Goal: Book appointment/travel/reservation

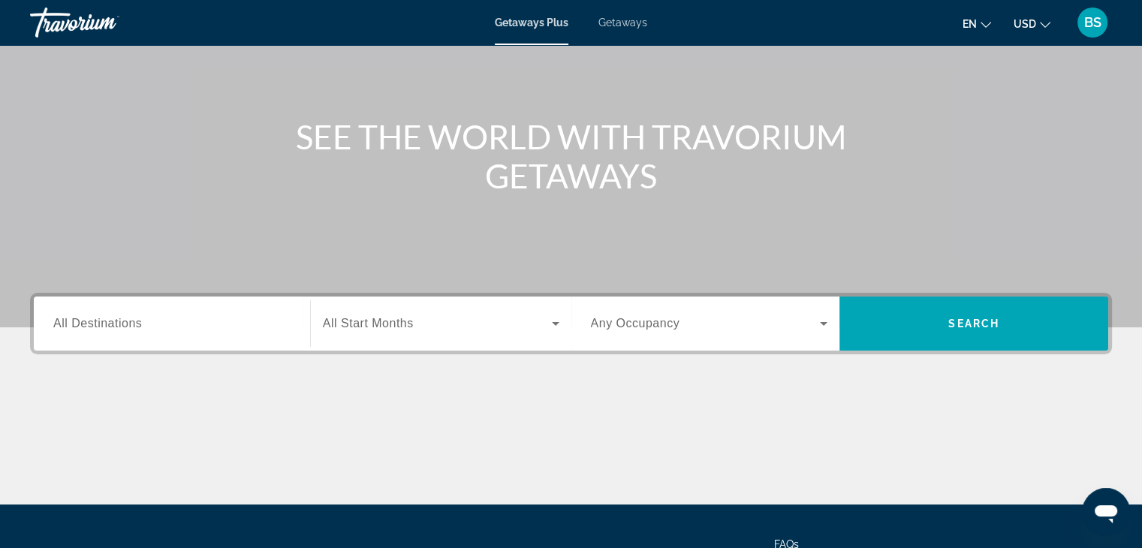
scroll to position [264, 0]
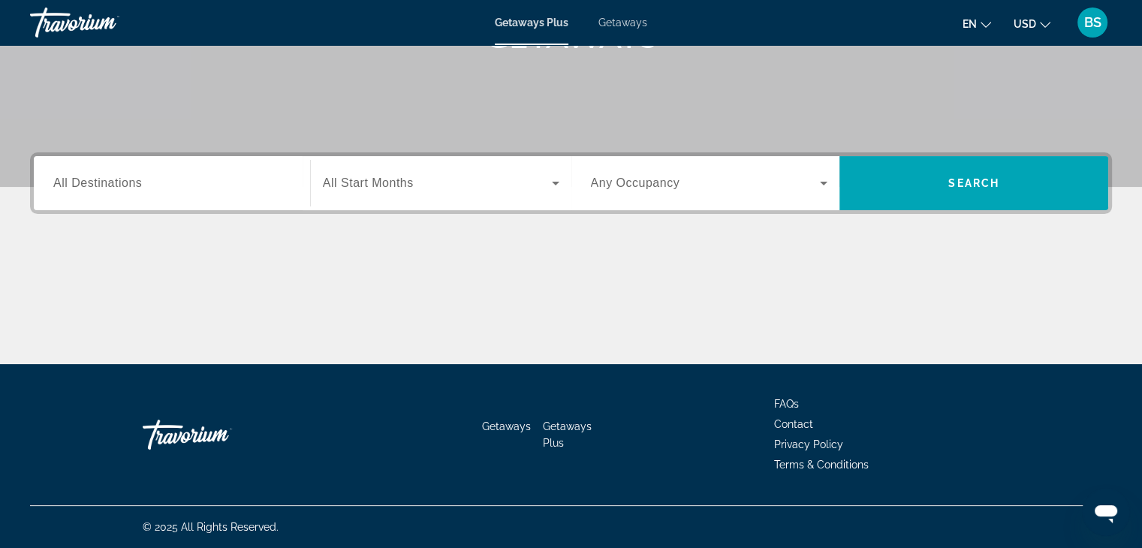
click at [186, 191] on input "Destination All Destinations" at bounding box center [171, 184] width 237 height 18
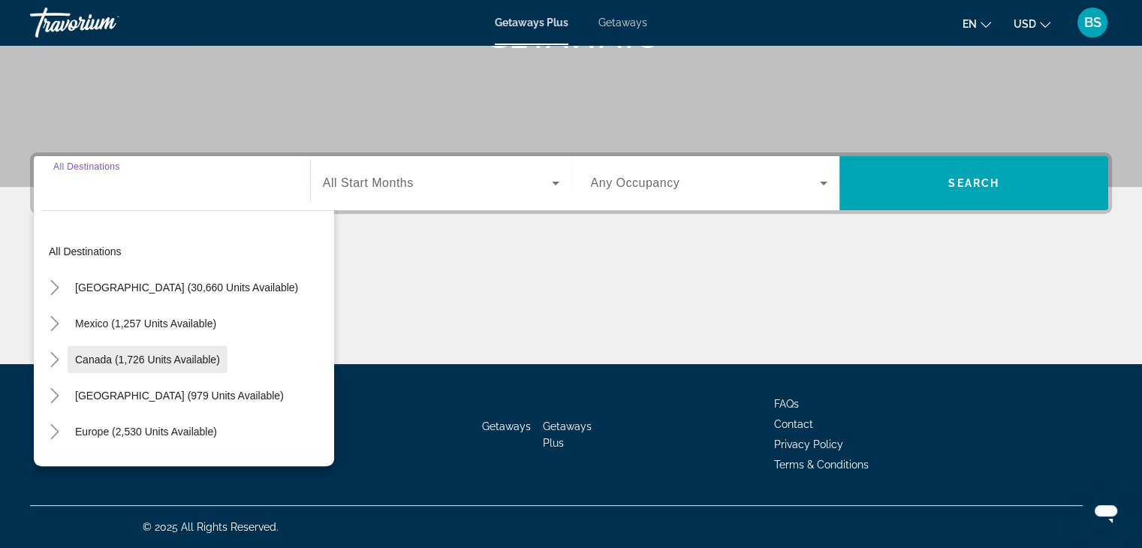
click at [159, 356] on span "Canada (1,726 units available)" at bounding box center [147, 360] width 145 height 12
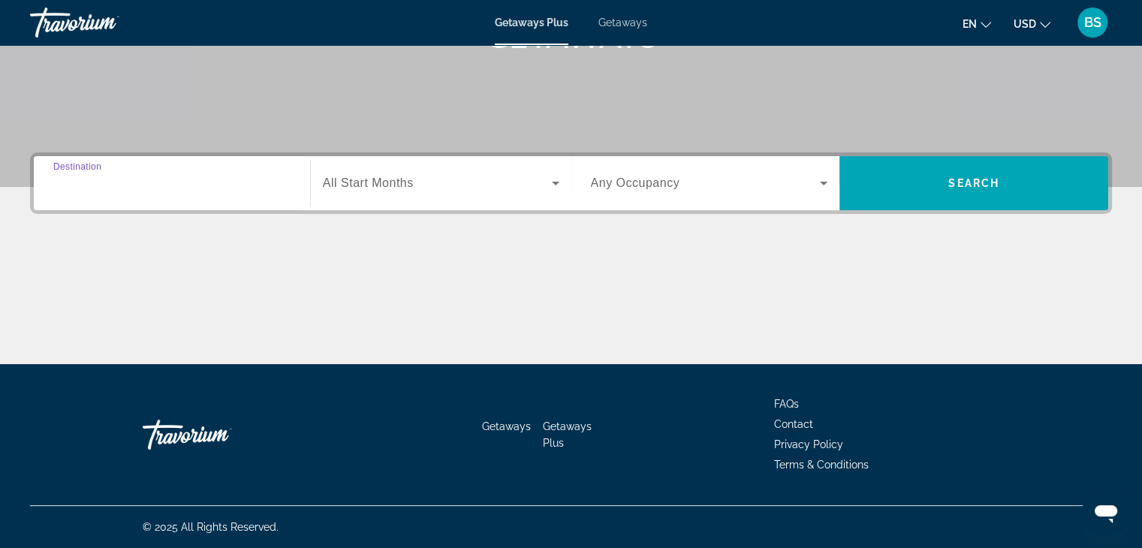
type input "**********"
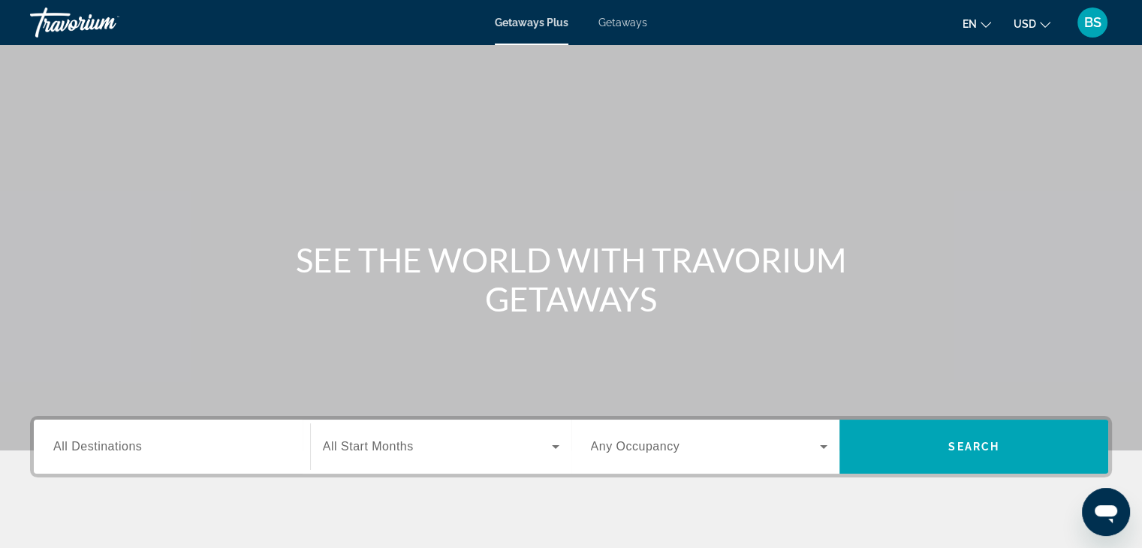
click at [236, 454] on input "Destination All Destinations" at bounding box center [171, 447] width 237 height 18
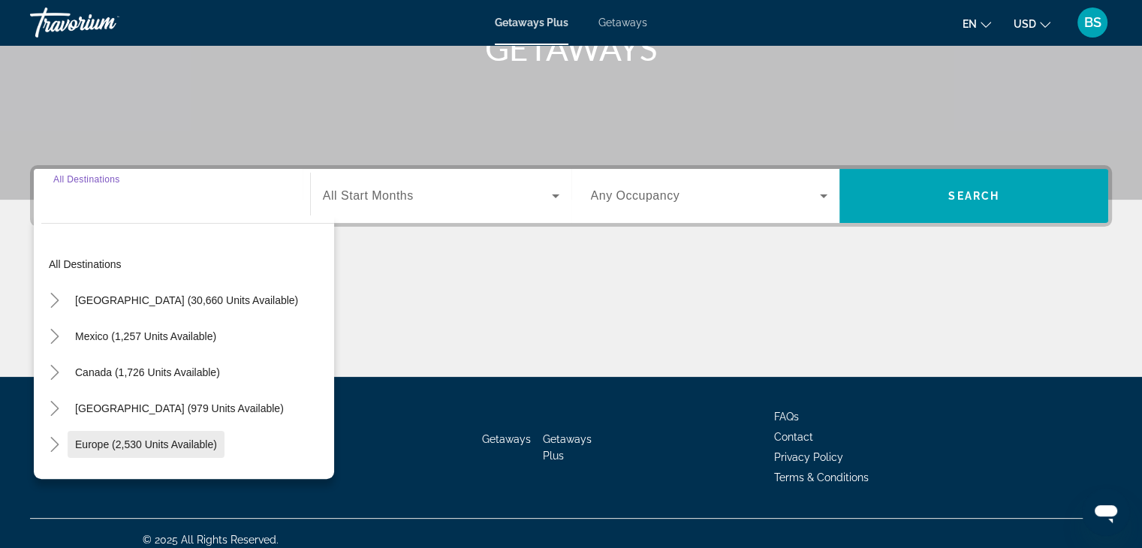
scroll to position [264, 0]
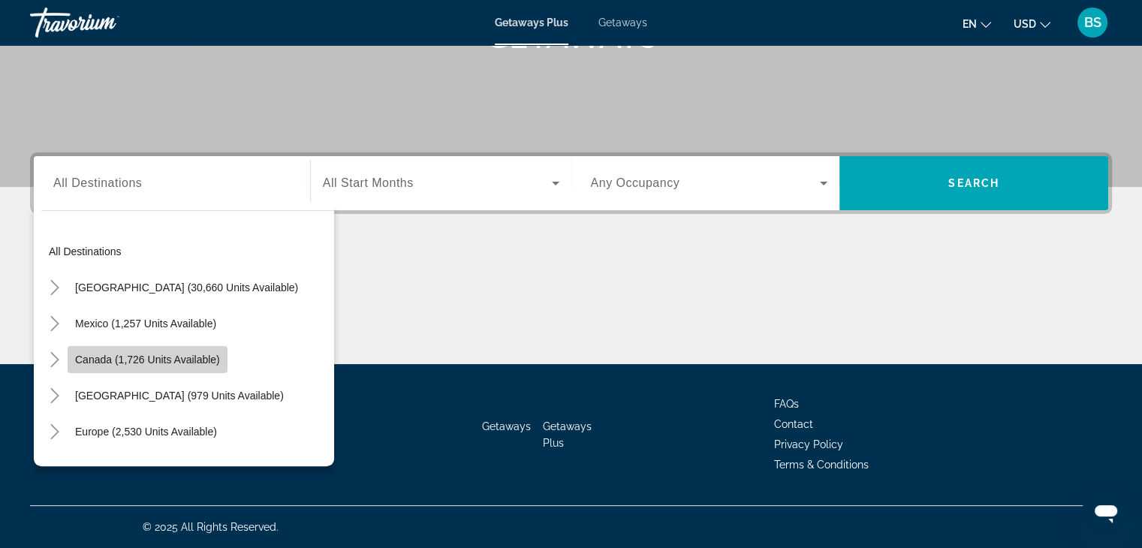
click at [155, 355] on span "Canada (1,726 units available)" at bounding box center [147, 360] width 145 height 12
type input "**********"
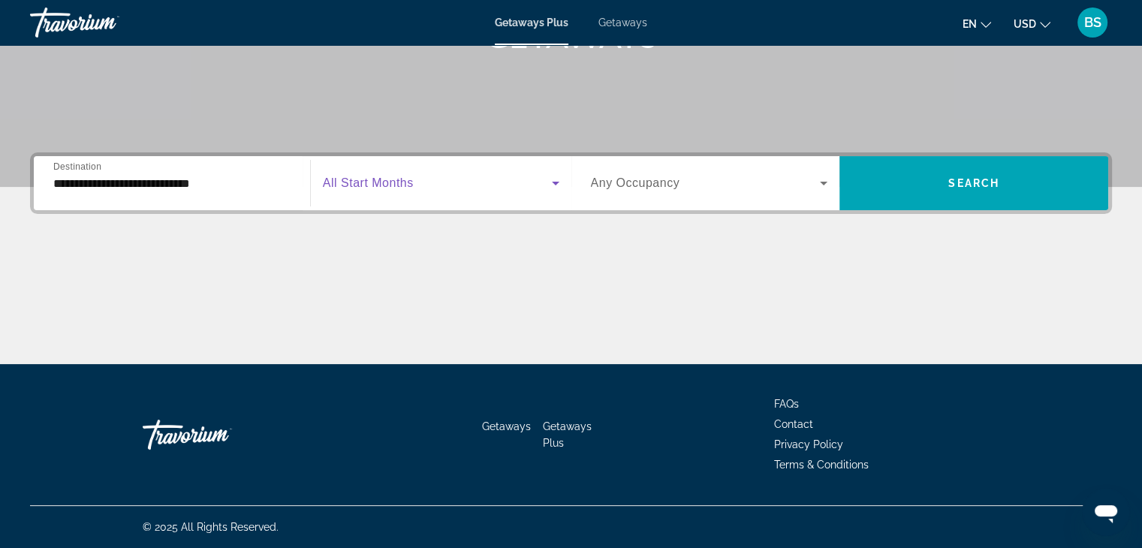
click at [499, 178] on span "Search widget" at bounding box center [437, 183] width 229 height 18
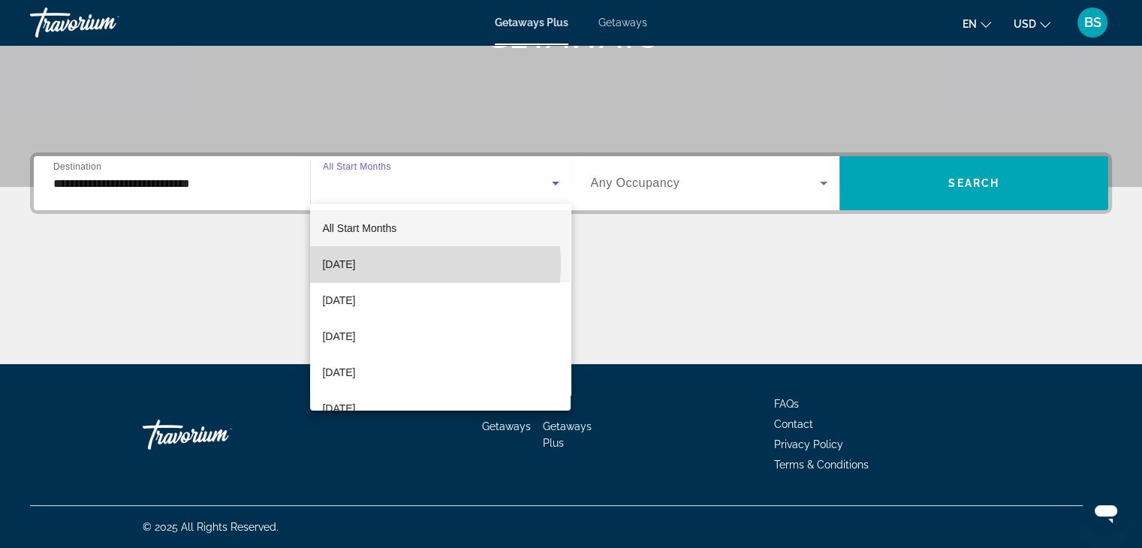
click at [355, 264] on span "[DATE]" at bounding box center [338, 264] width 33 height 18
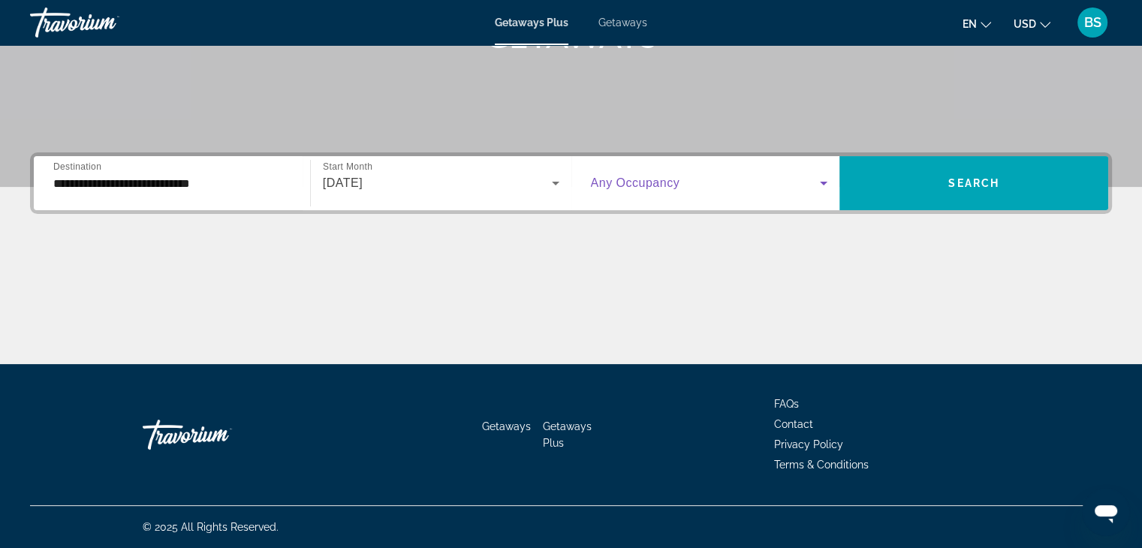
click at [770, 185] on span "Search widget" at bounding box center [706, 183] width 230 height 18
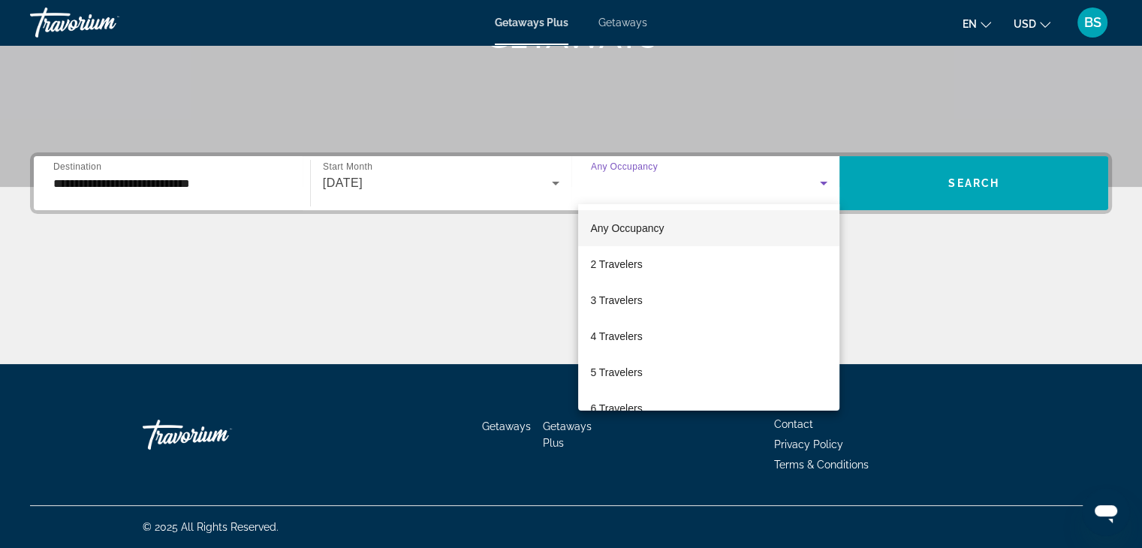
click at [772, 185] on div at bounding box center [571, 274] width 1142 height 548
